Goal: Task Accomplishment & Management: Manage account settings

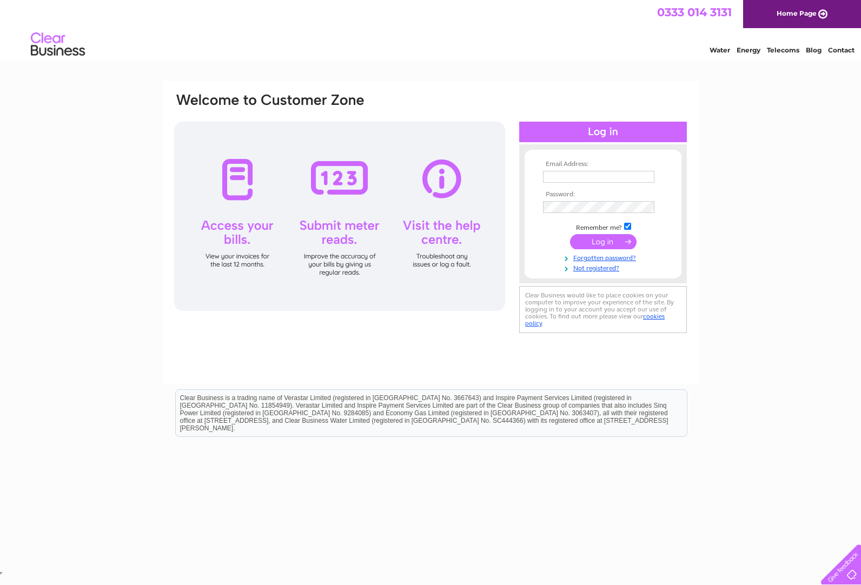
click at [585, 181] on input "text" at bounding box center [598, 177] width 111 height 12
click at [652, 171] on input "commercialplantrepairs23@gmail.com" at bounding box center [598, 177] width 111 height 12
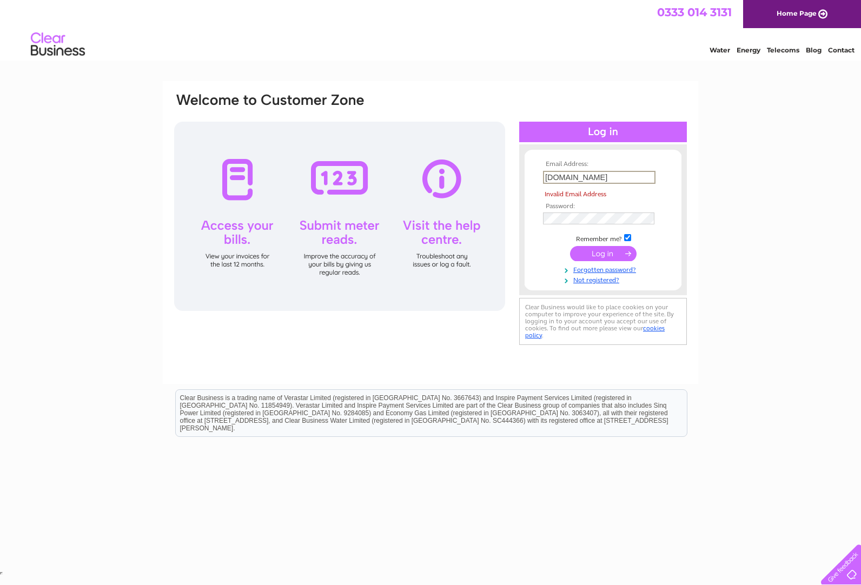
click at [582, 178] on input "ail.com" at bounding box center [599, 177] width 113 height 13
type input "a"
click at [582, 178] on input "text" at bounding box center [599, 177] width 113 height 13
type input "c-p-r@btconnect.com"
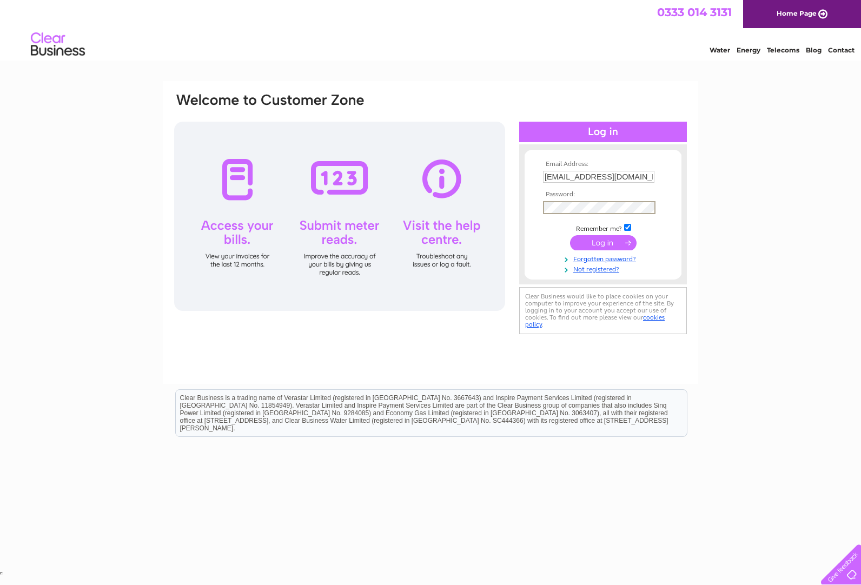
click at [594, 240] on input "submit" at bounding box center [603, 242] width 67 height 15
click at [626, 173] on input "c-p-r@btconnect.com" at bounding box center [599, 177] width 113 height 13
type input "c"
click at [626, 173] on input "text" at bounding box center [599, 177] width 113 height 13
type input "c-p-r@btconnect.com"
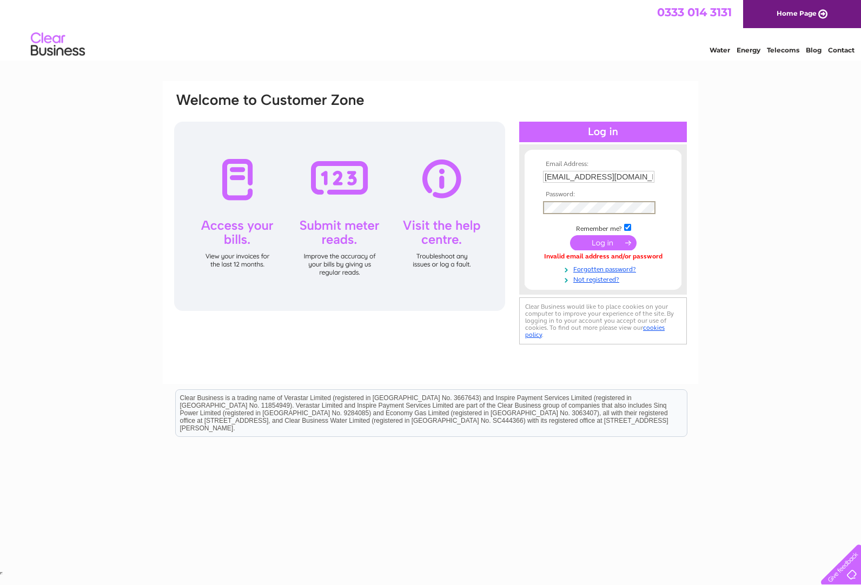
click at [610, 242] on input "submit" at bounding box center [603, 242] width 67 height 15
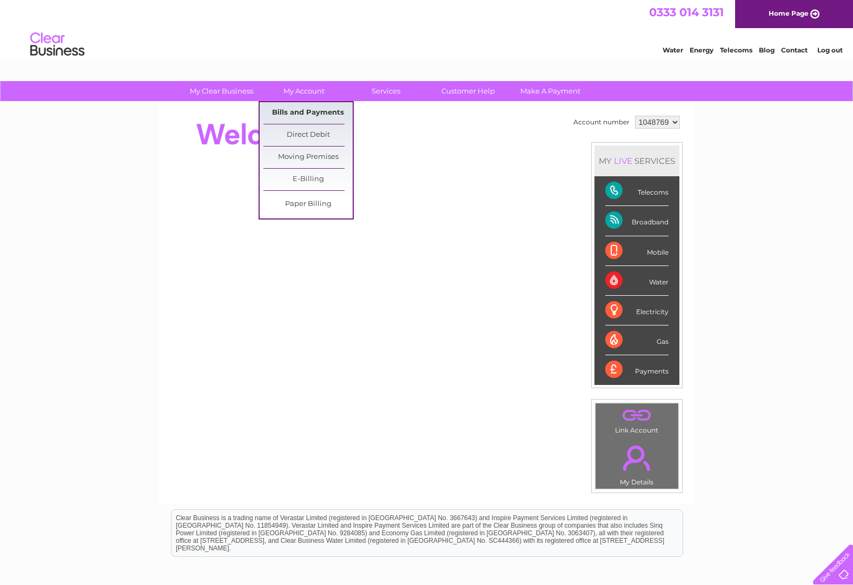
click at [312, 118] on link "Bills and Payments" at bounding box center [307, 113] width 89 height 22
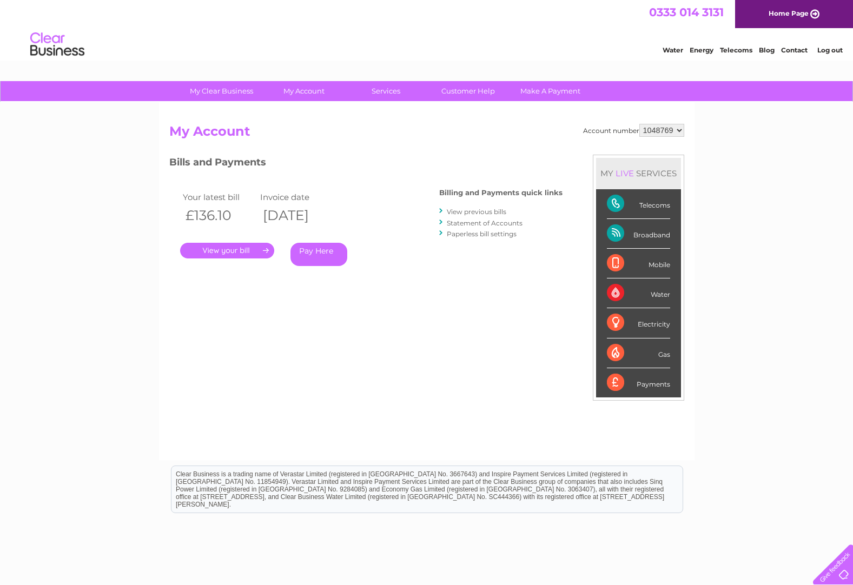
click at [494, 214] on link "View previous bills" at bounding box center [477, 212] width 60 height 8
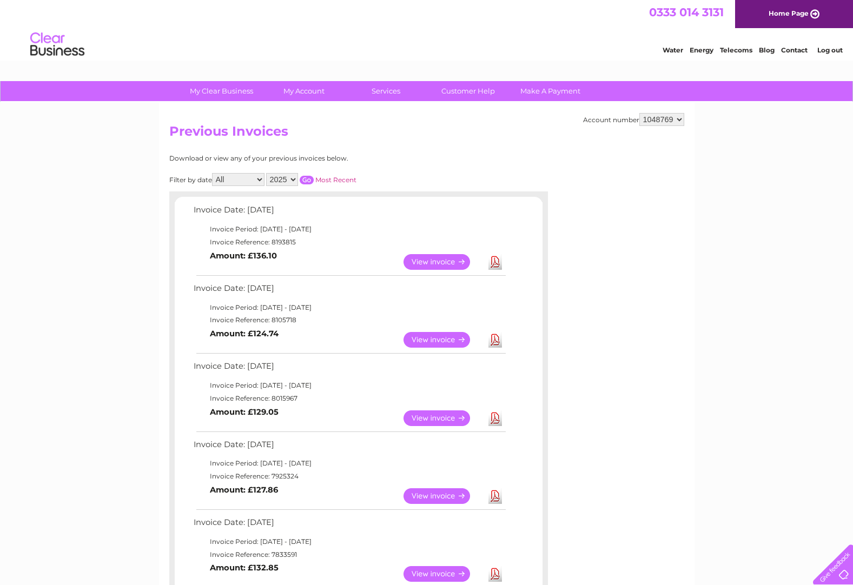
click at [682, 120] on select "1048769 1075244" at bounding box center [661, 119] width 45 height 13
select select "1075244"
click at [639, 113] on select "1048769 1075244" at bounding box center [661, 119] width 45 height 13
click at [677, 122] on select "1048769 1075244" at bounding box center [661, 119] width 45 height 13
select select "1048769"
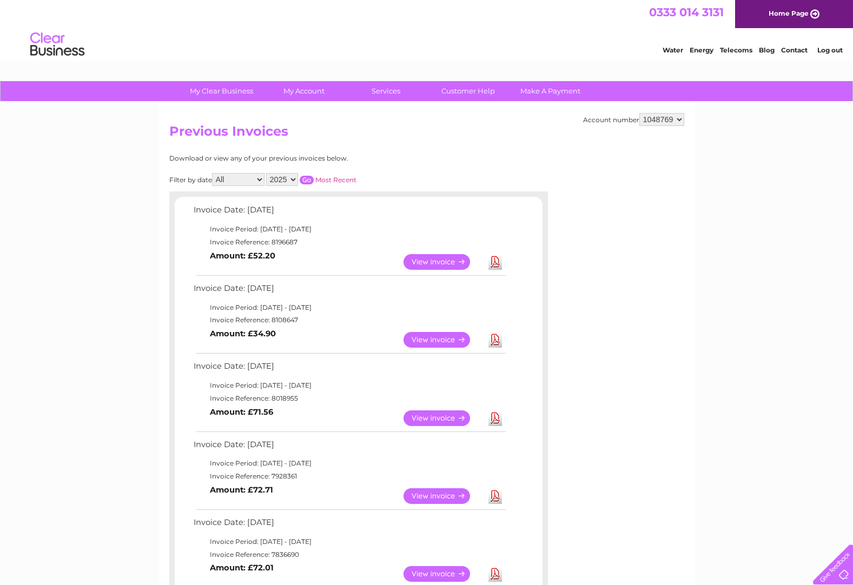
click at [639, 113] on select "1048769 1075244" at bounding box center [661, 119] width 45 height 13
click at [829, 50] on link "Log out" at bounding box center [829, 50] width 25 height 8
